Goal: Task Accomplishment & Management: Use online tool/utility

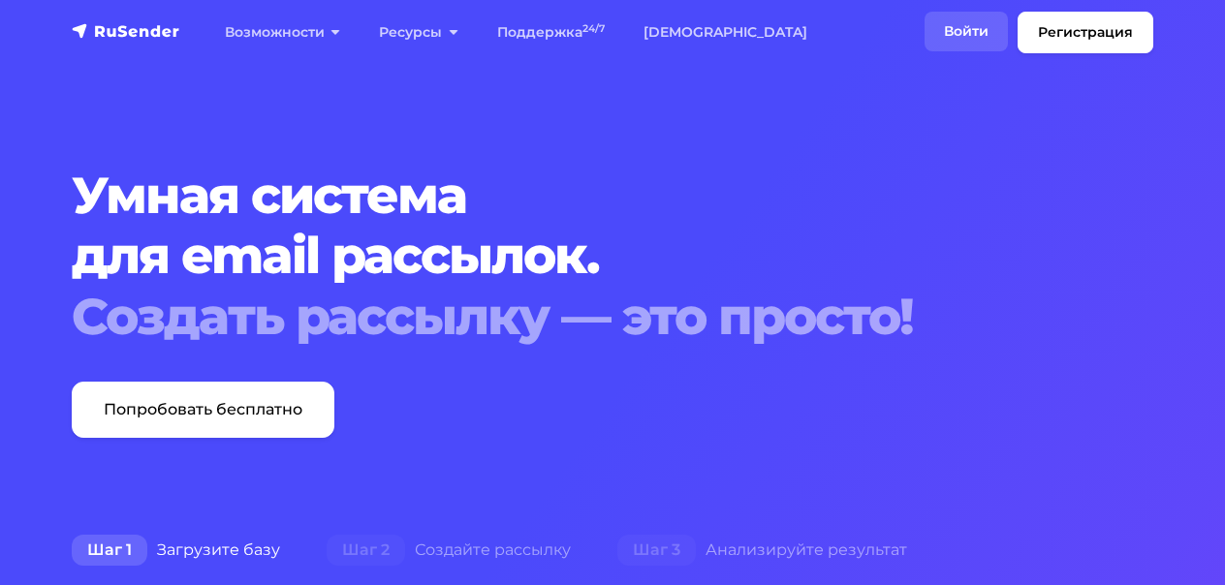
click at [961, 44] on link "Войти" at bounding box center [966, 32] width 83 height 40
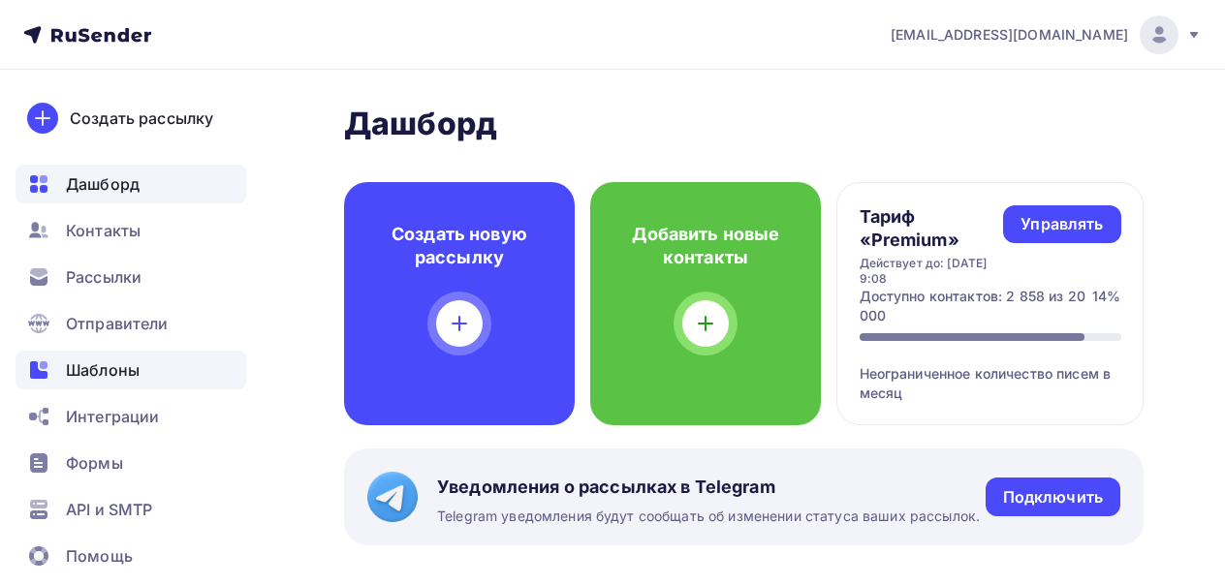
click at [84, 362] on span "Шаблоны" at bounding box center [103, 370] width 74 height 23
